Goal: Check status: Check status

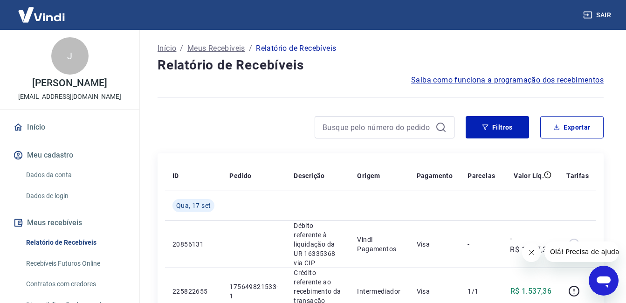
click at [55, 17] on img at bounding box center [41, 14] width 61 height 28
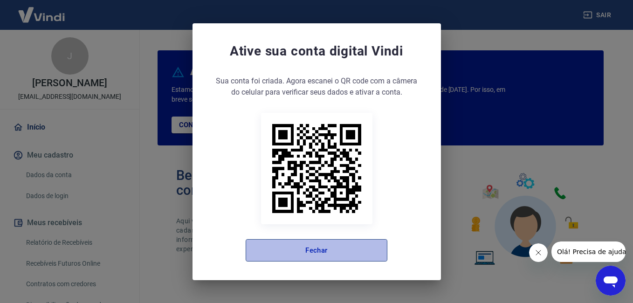
click at [329, 247] on button "Fechar" at bounding box center [317, 250] width 142 height 22
